Goal: Information Seeking & Learning: Learn about a topic

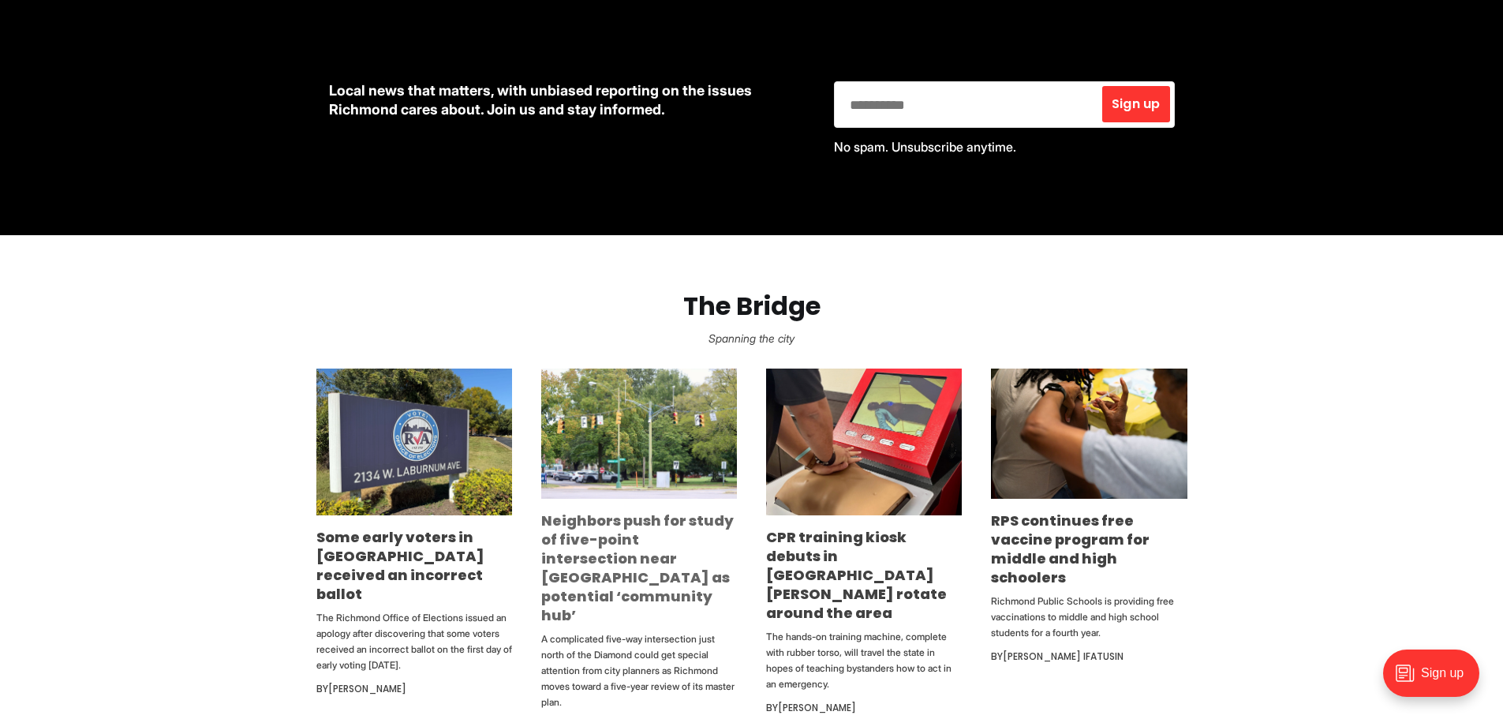
scroll to position [947, 0]
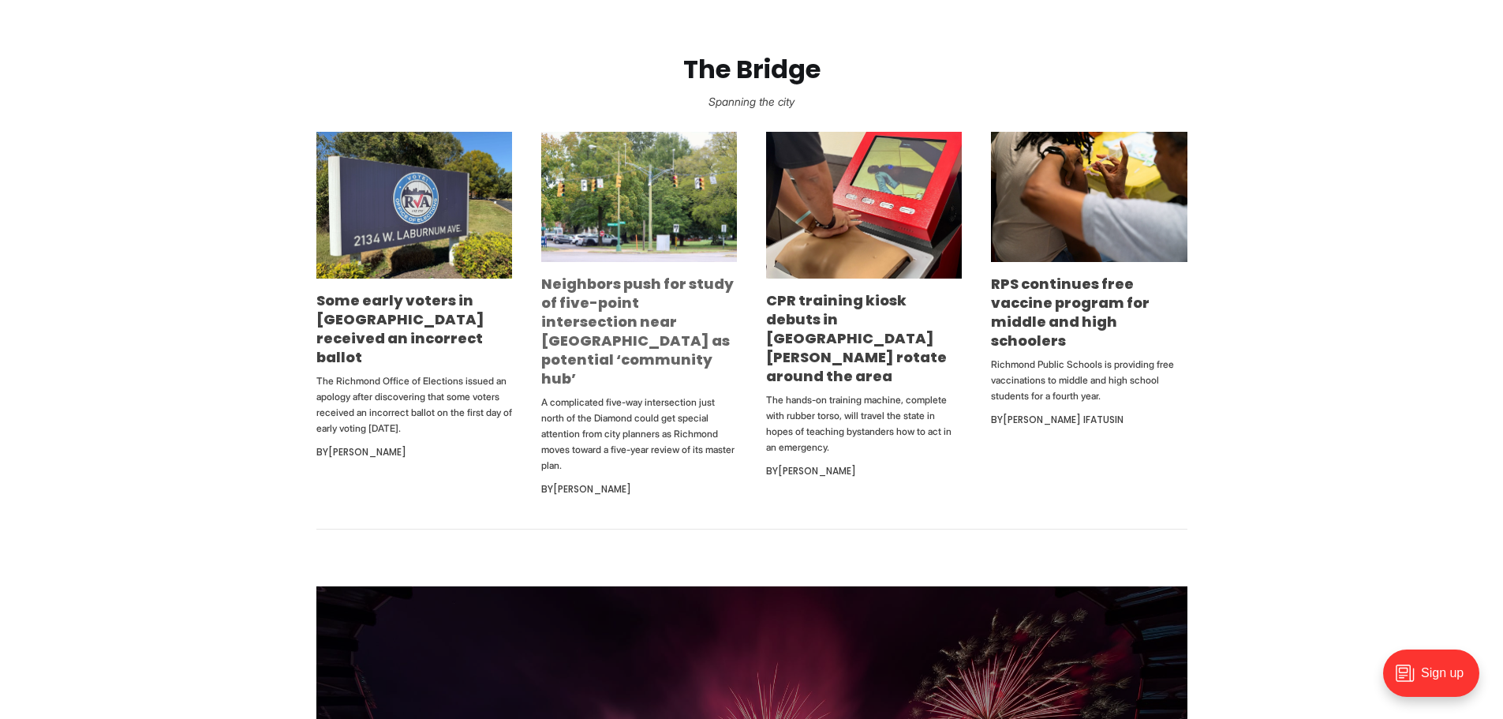
click at [611, 334] on link "Neighbors push for study of five-point intersection near [GEOGRAPHIC_DATA] as p…" at bounding box center [637, 331] width 192 height 114
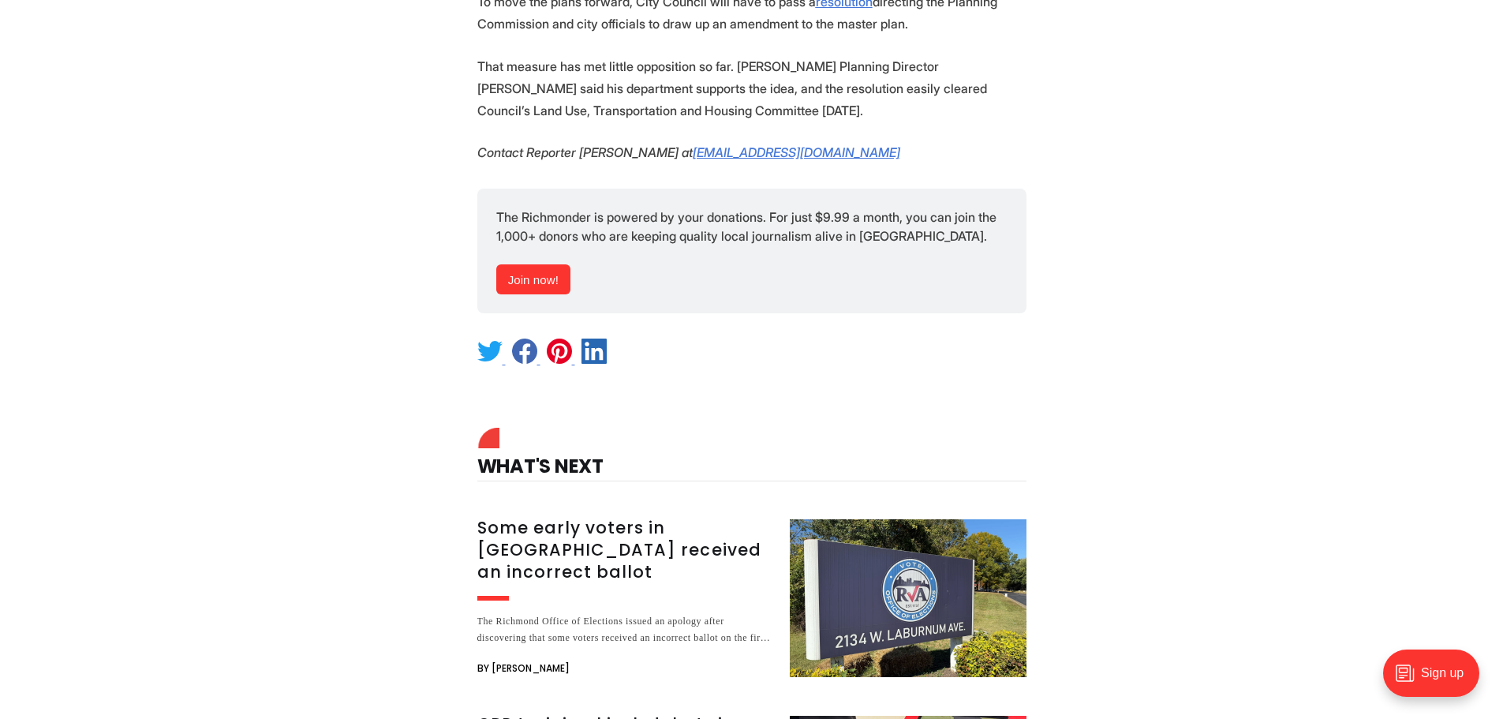
scroll to position [3077, 0]
